Goal: Task Accomplishment & Management: Manage account settings

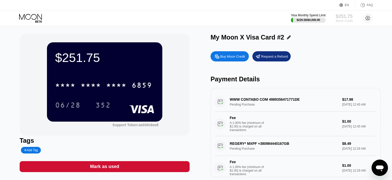
click at [346, 18] on div "$251.75" at bounding box center [344, 16] width 17 height 5
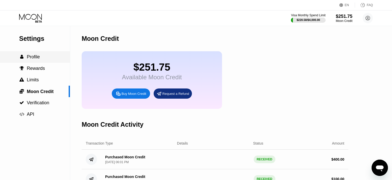
click at [43, 59] on div " Profile" at bounding box center [35, 56] width 70 height 5
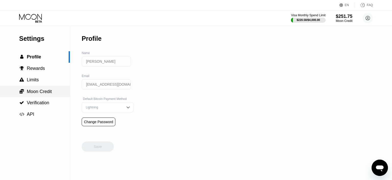
click at [44, 91] on span "Moon Credit" at bounding box center [39, 91] width 25 height 5
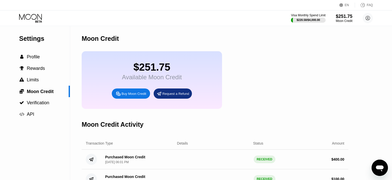
click at [32, 15] on icon at bounding box center [31, 18] width 24 height 9
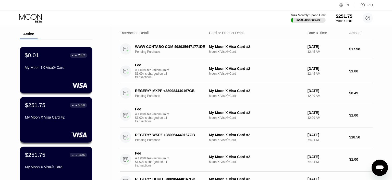
scroll to position [54, 0]
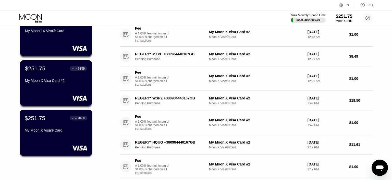
click at [78, 119] on div "● ● ● ● 3436" at bounding box center [78, 118] width 13 height 4
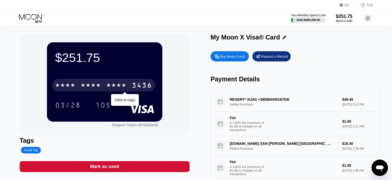
click at [114, 87] on div "* * * *" at bounding box center [116, 86] width 20 height 8
click at [120, 86] on div "2388" at bounding box center [116, 86] width 20 height 8
